Goal: Check status: Check status

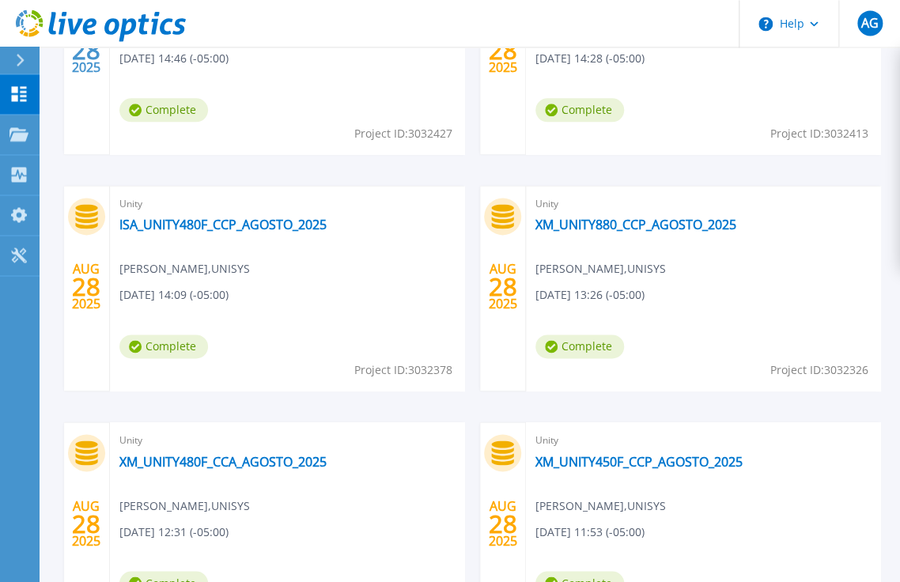
scroll to position [668, 0]
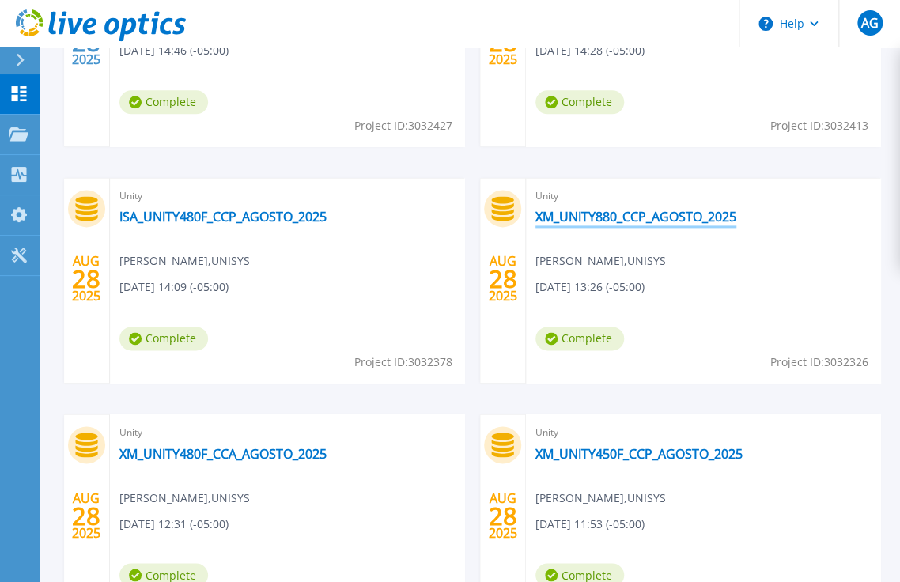
click at [584, 217] on link "XM_UNITY880_CCP_AGOSTO_2025" at bounding box center [636, 217] width 201 height 16
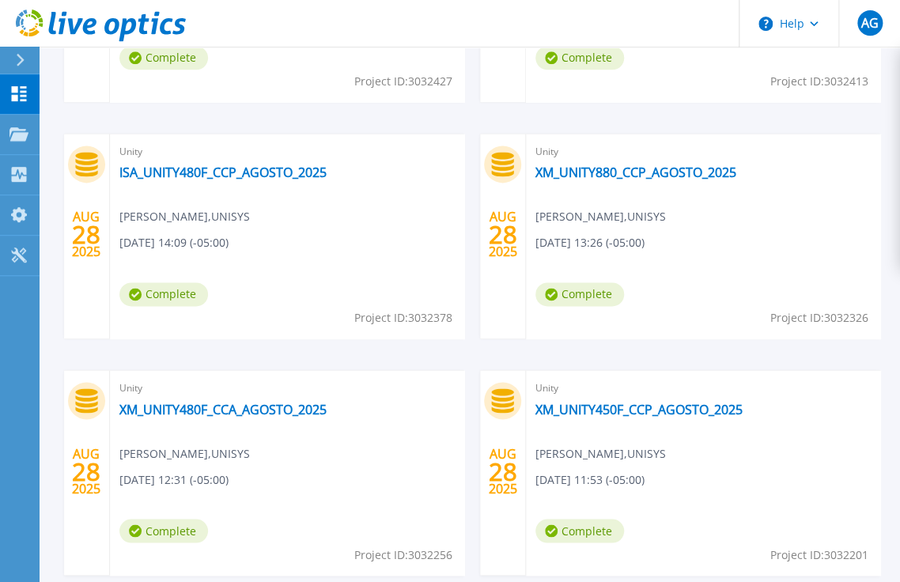
scroll to position [752, 0]
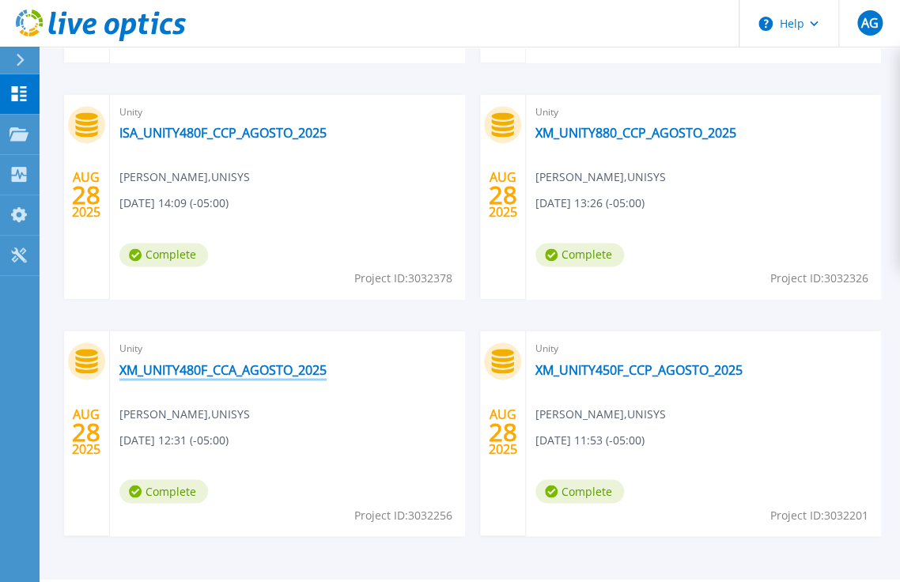
click at [264, 372] on link "XM_UNITY480F_CCA_AGOSTO_2025" at bounding box center [222, 370] width 207 height 16
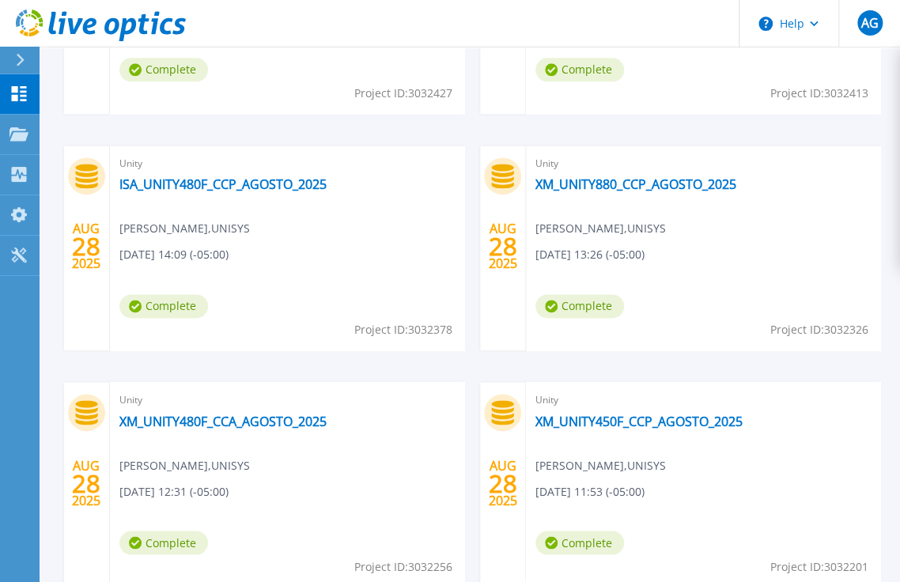
scroll to position [797, 0]
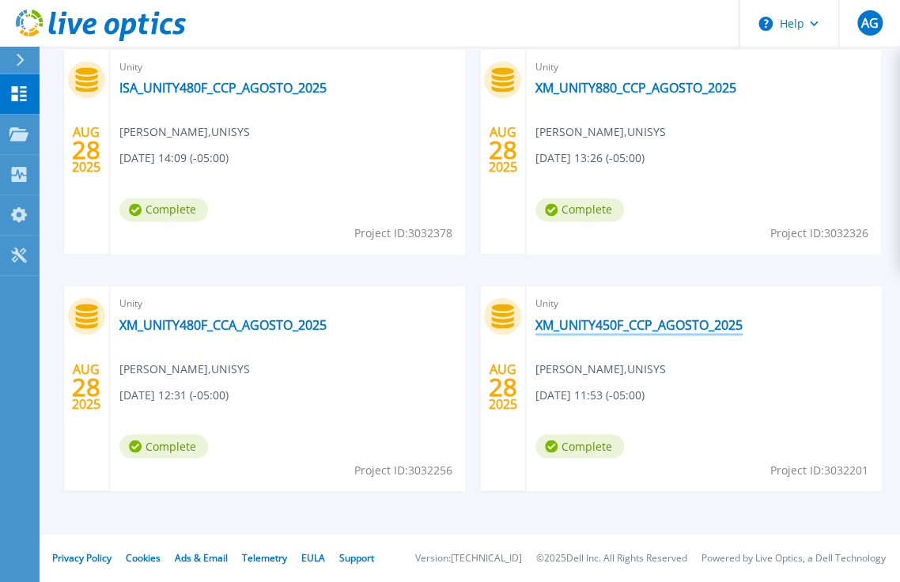
click at [609, 321] on link "XM_UNITY450F_CCP_AGOSTO_2025" at bounding box center [639, 324] width 207 height 16
